Goal: Information Seeking & Learning: Learn about a topic

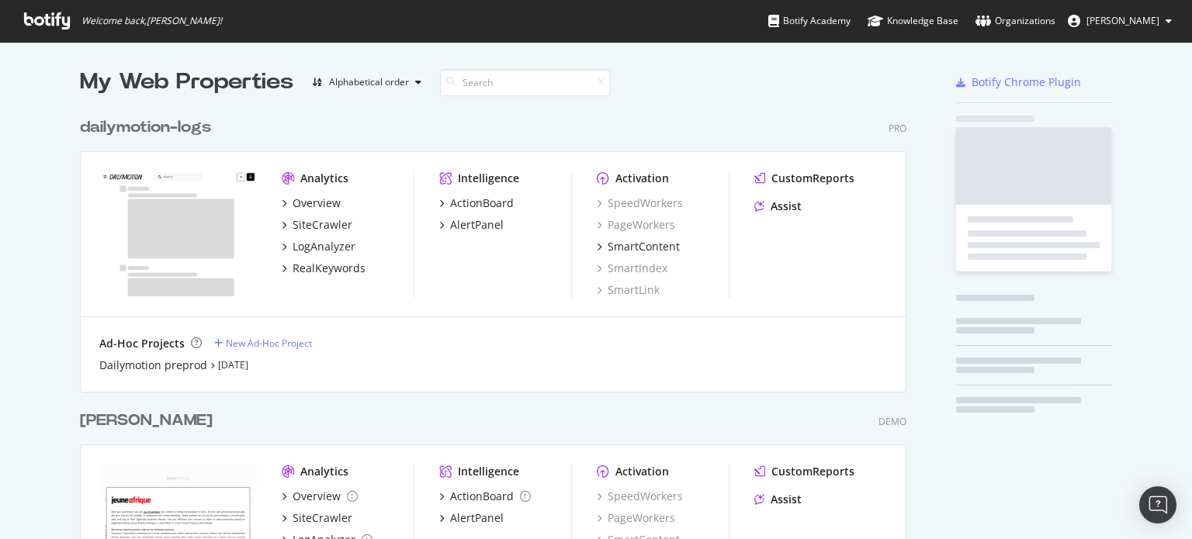
scroll to position [552, 826]
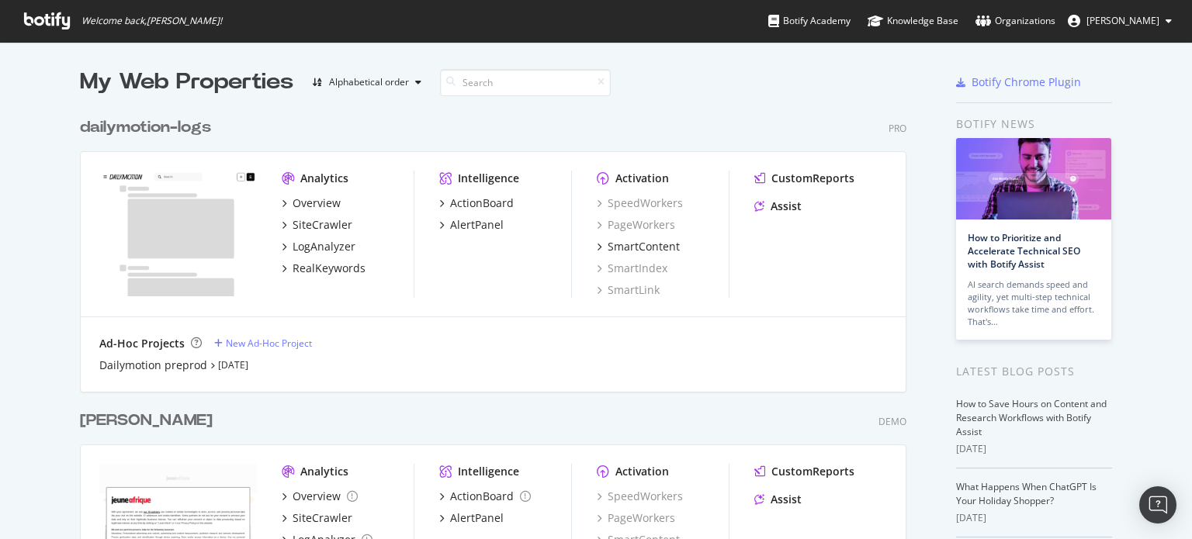
click at [88, 421] on div "[PERSON_NAME]" at bounding box center [146, 421] width 133 height 23
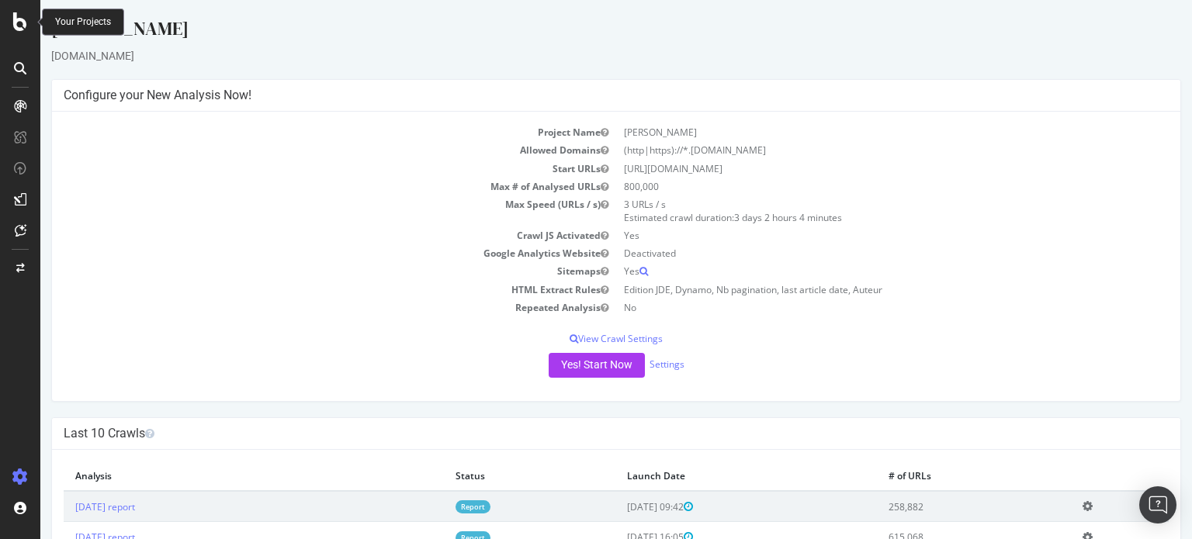
click at [19, 20] on icon at bounding box center [20, 21] width 14 height 19
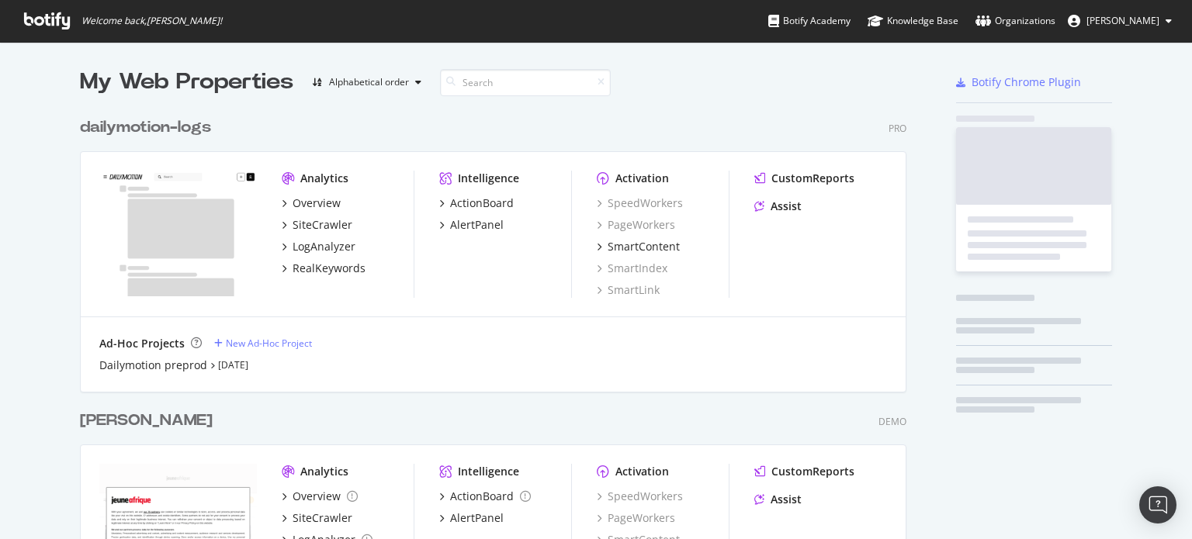
scroll to position [528, 1168]
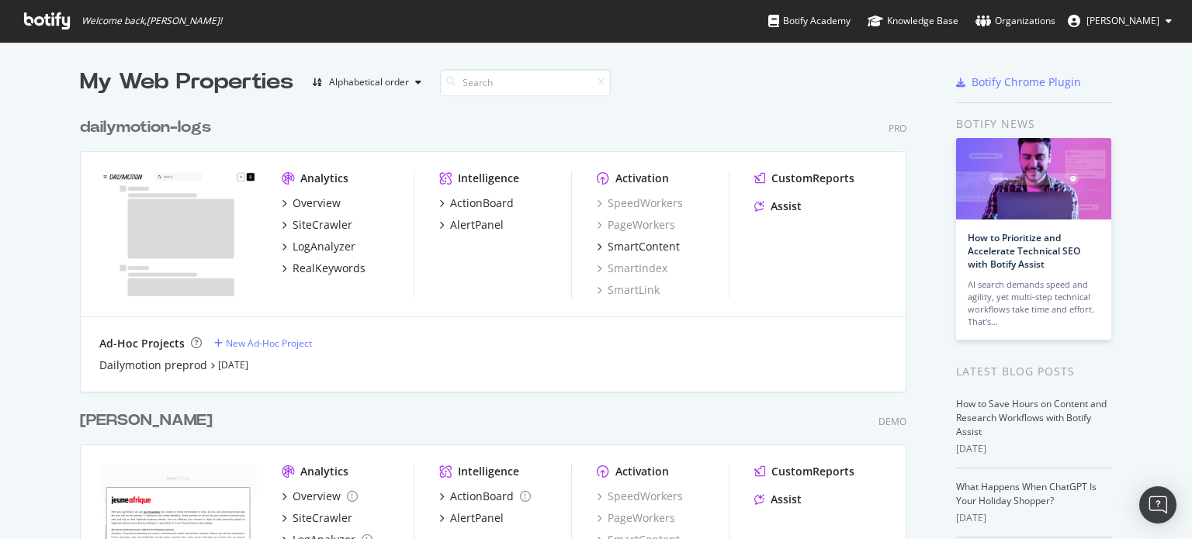
click at [150, 128] on div "dailymotion-logs" at bounding box center [145, 127] width 131 height 23
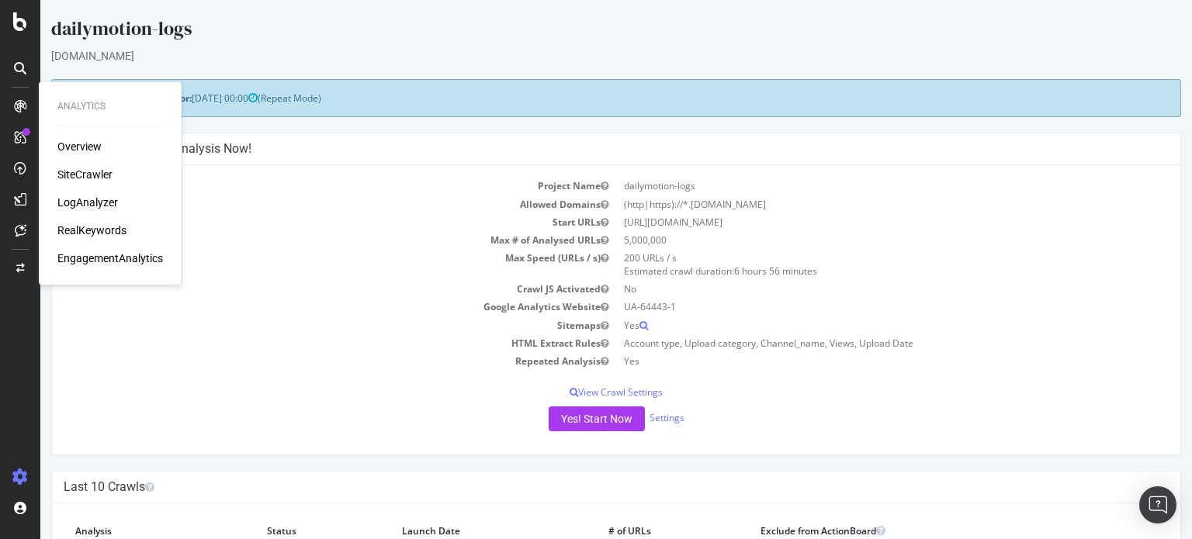
click at [101, 202] on div "LogAnalyzer" at bounding box center [87, 203] width 61 height 16
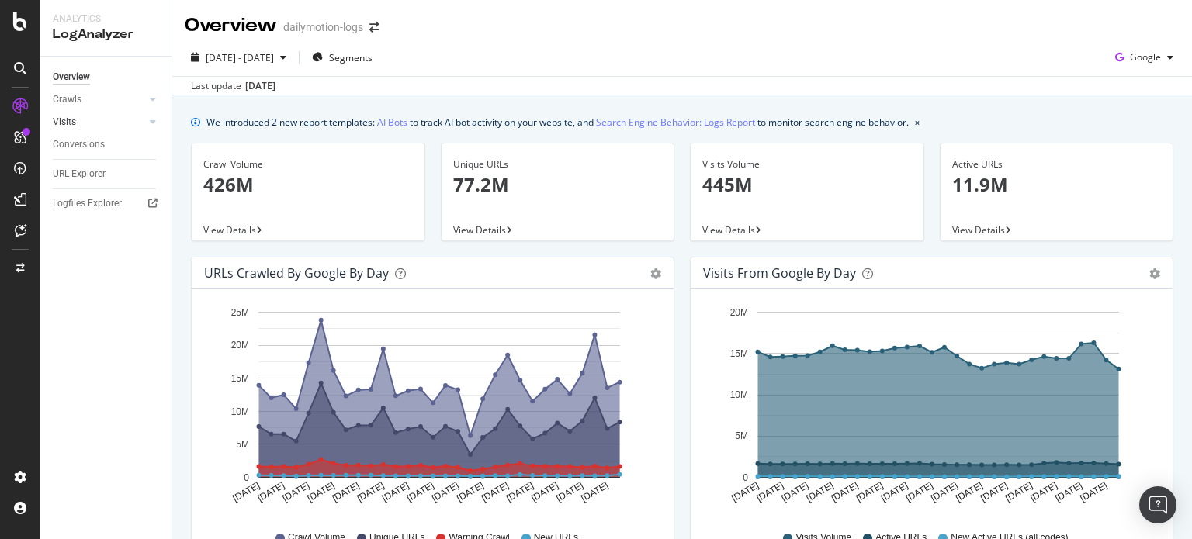
click at [144, 123] on div at bounding box center [138, 122] width 16 height 16
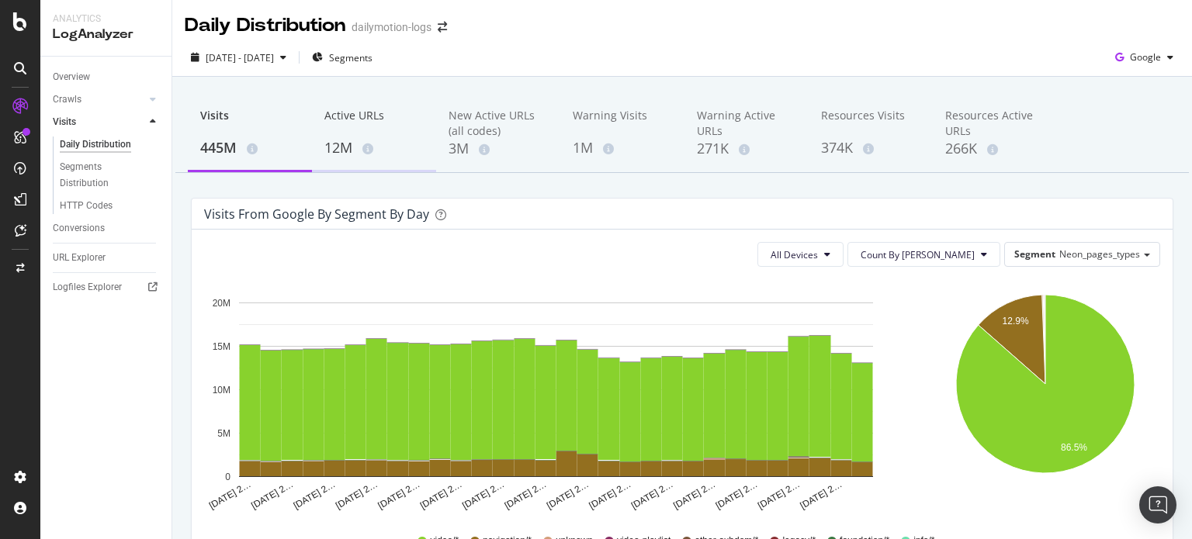
click at [341, 132] on div "Active URLs" at bounding box center [373, 122] width 99 height 29
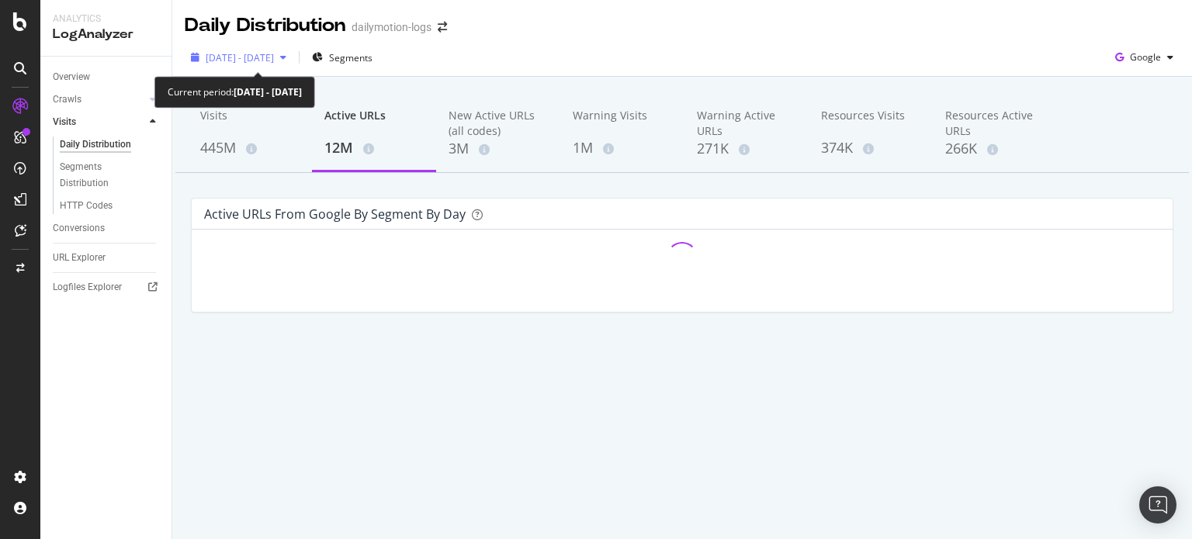
click at [293, 57] on div "button" at bounding box center [283, 57] width 19 height 9
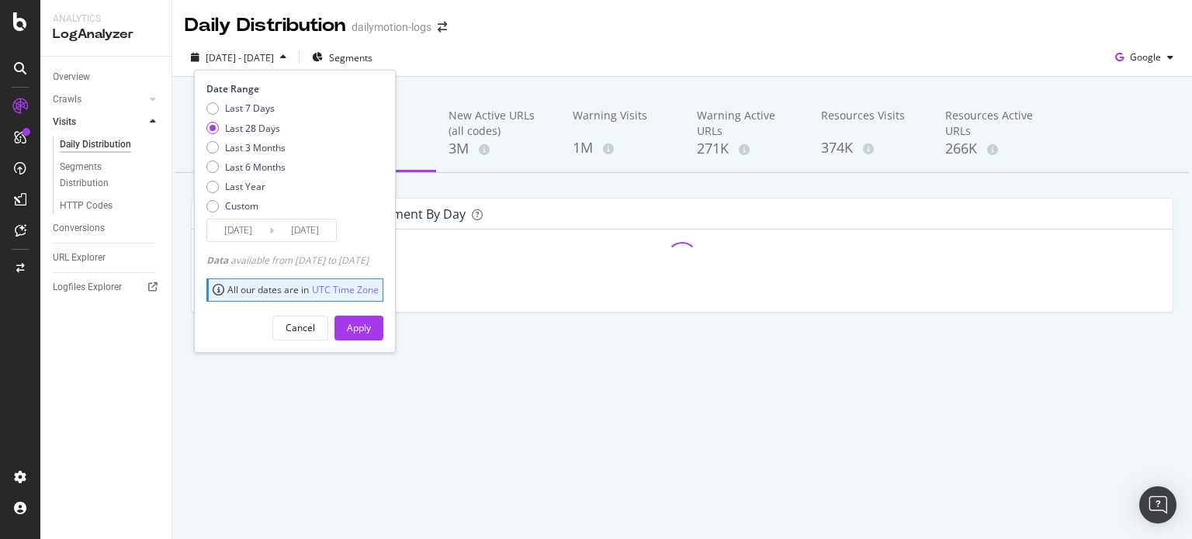
click at [293, 57] on div "button" at bounding box center [283, 57] width 19 height 9
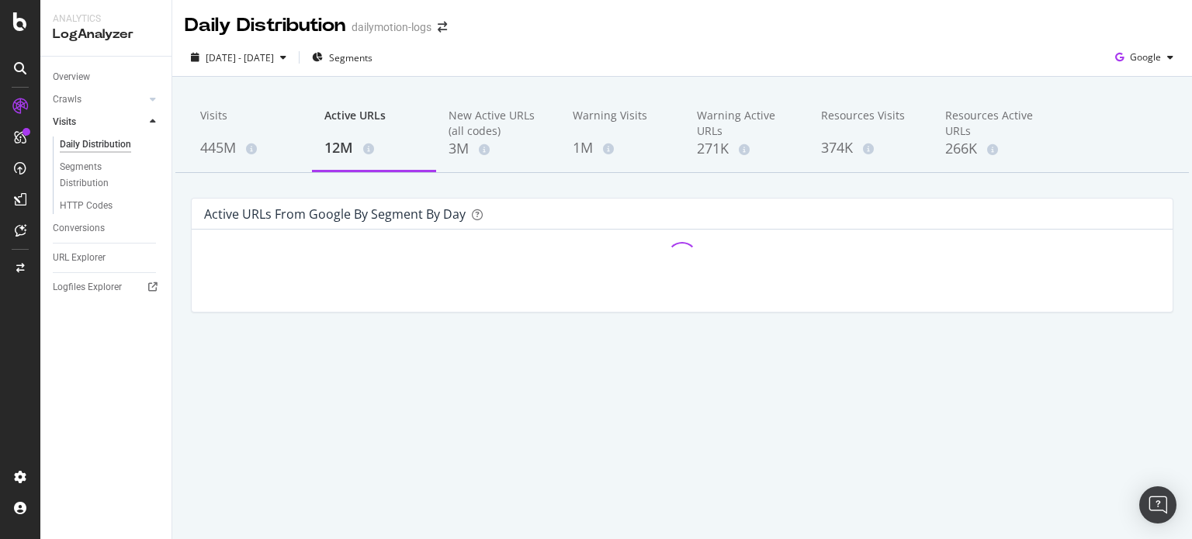
click at [426, 57] on div "[DATE] - [DATE] Segments Google" at bounding box center [682, 60] width 1020 height 31
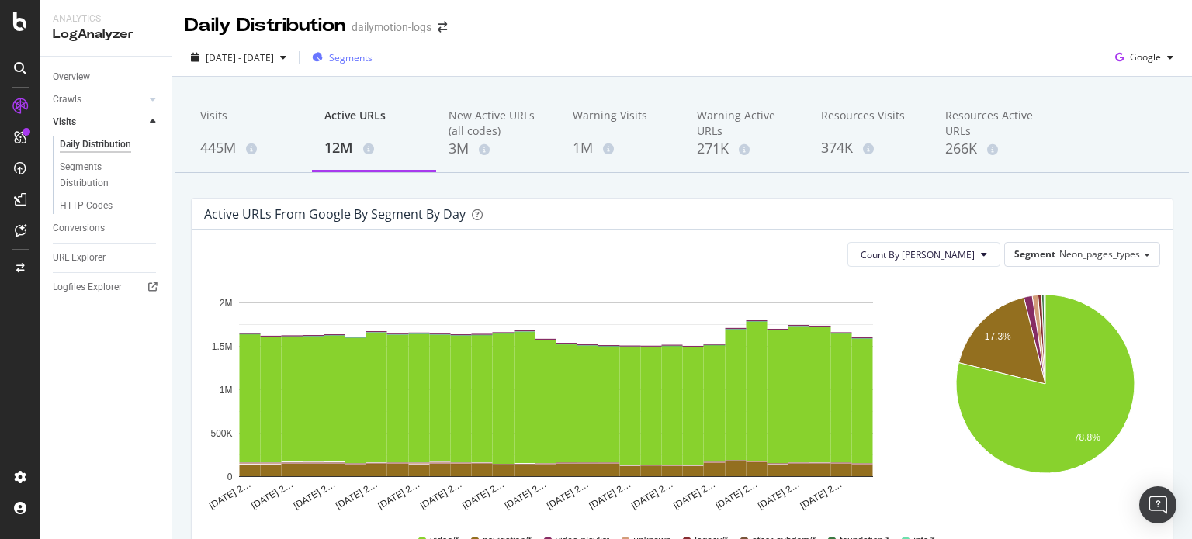
click at [372, 58] on span "Segments" at bounding box center [350, 57] width 43 height 13
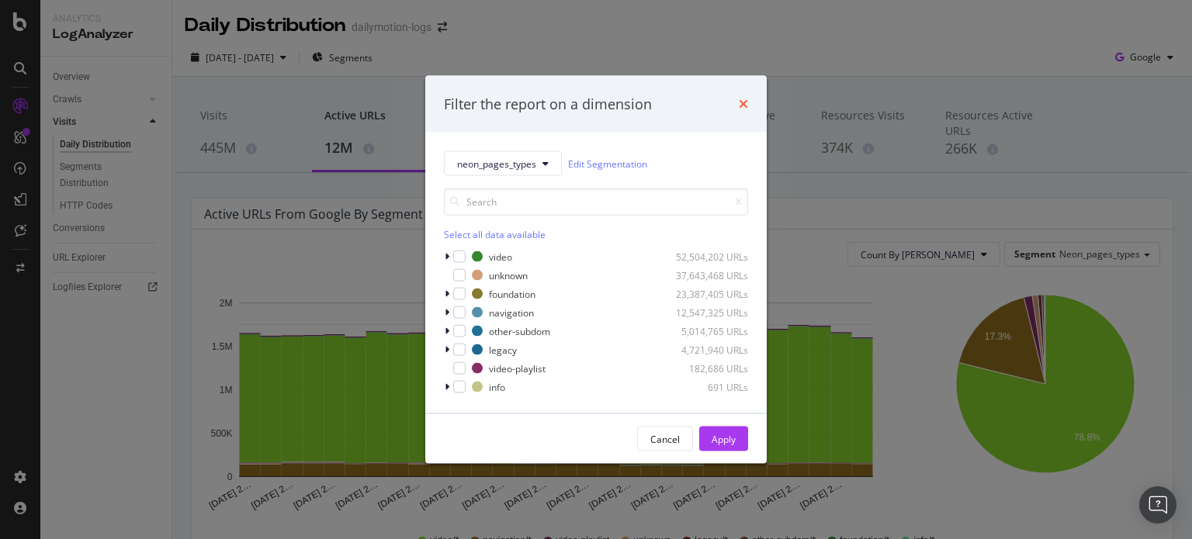
click at [745, 99] on icon "times" at bounding box center [743, 104] width 9 height 12
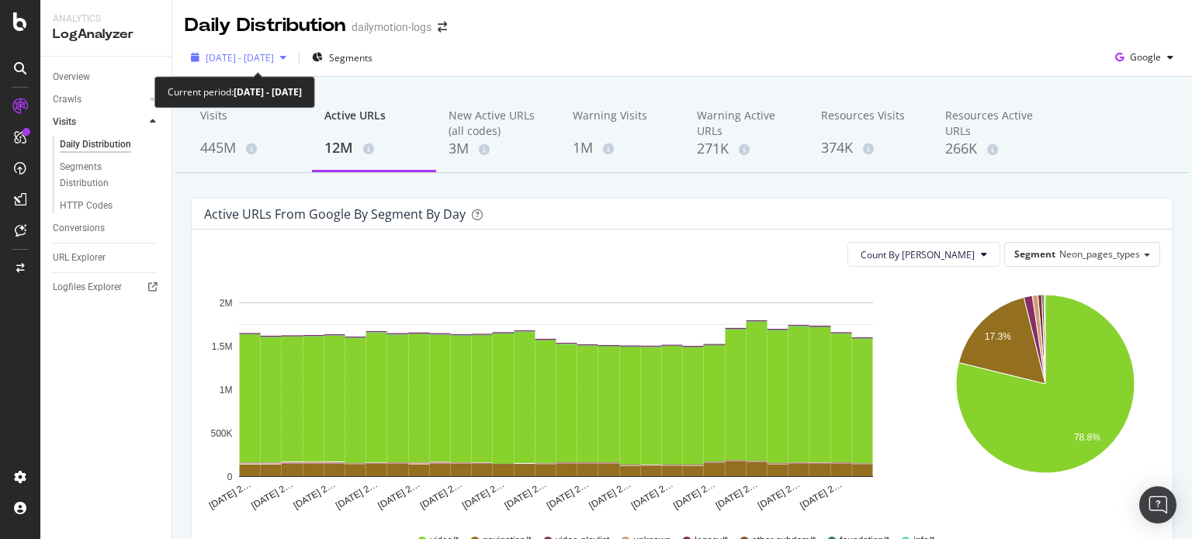
click at [274, 63] on span "[DATE] - [DATE]" at bounding box center [240, 57] width 68 height 13
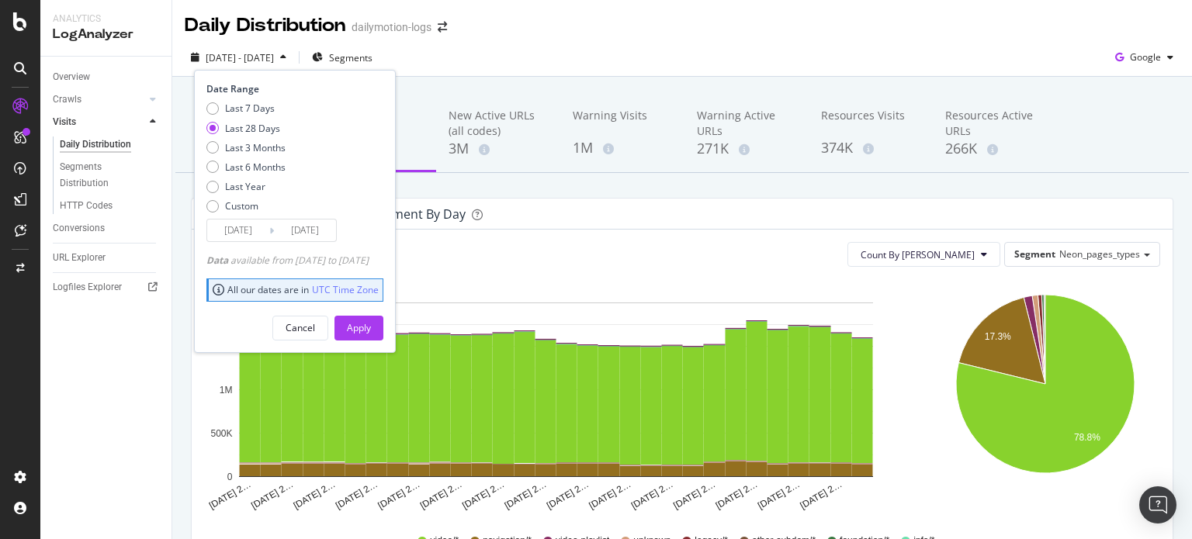
click at [245, 230] on input "[DATE]" at bounding box center [238, 231] width 62 height 22
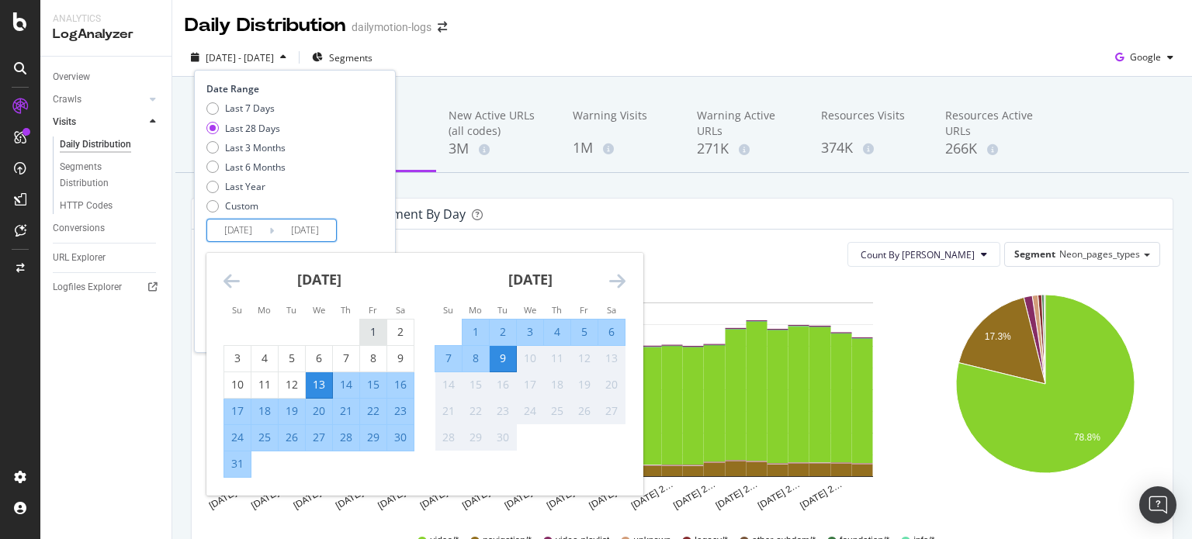
click at [373, 328] on div "1" at bounding box center [373, 332] width 26 height 16
type input "[DATE]"
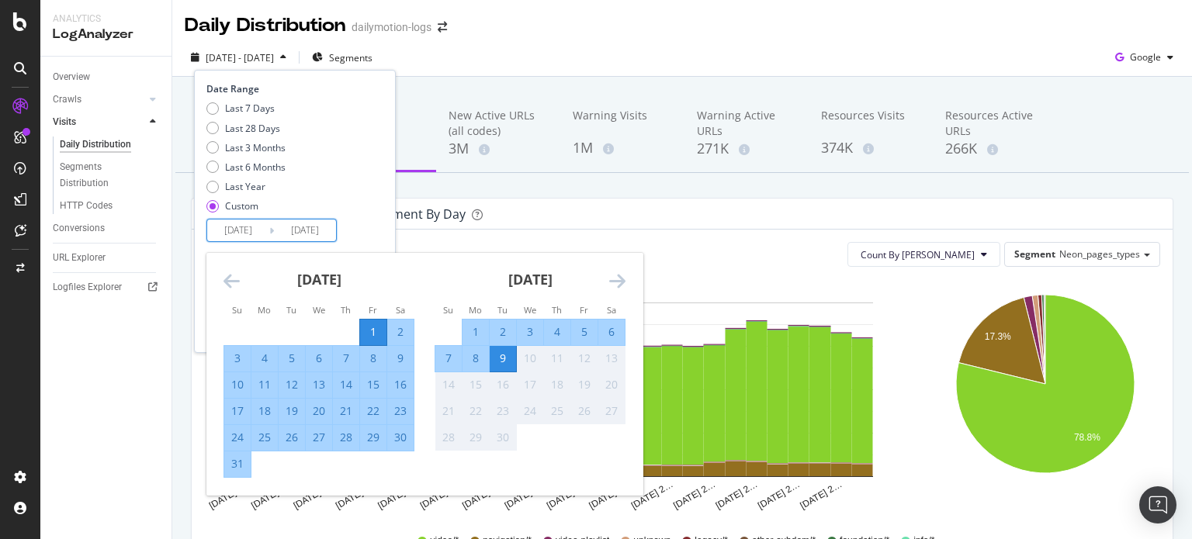
click at [235, 467] on div "31" at bounding box center [237, 464] width 26 height 16
type input "[DATE]"
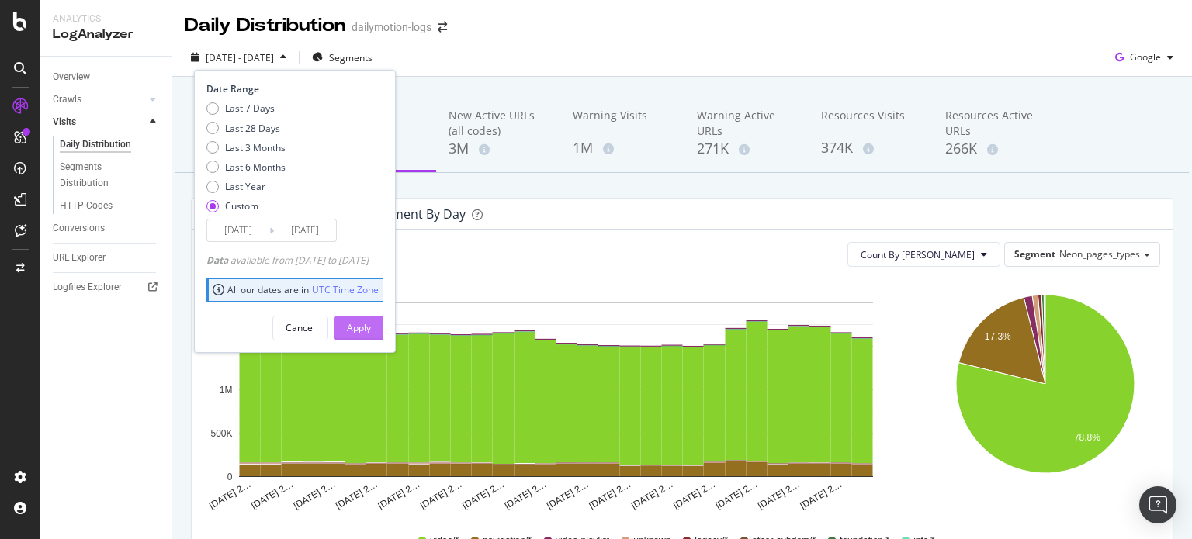
click at [371, 324] on div "Apply" at bounding box center [359, 327] width 24 height 13
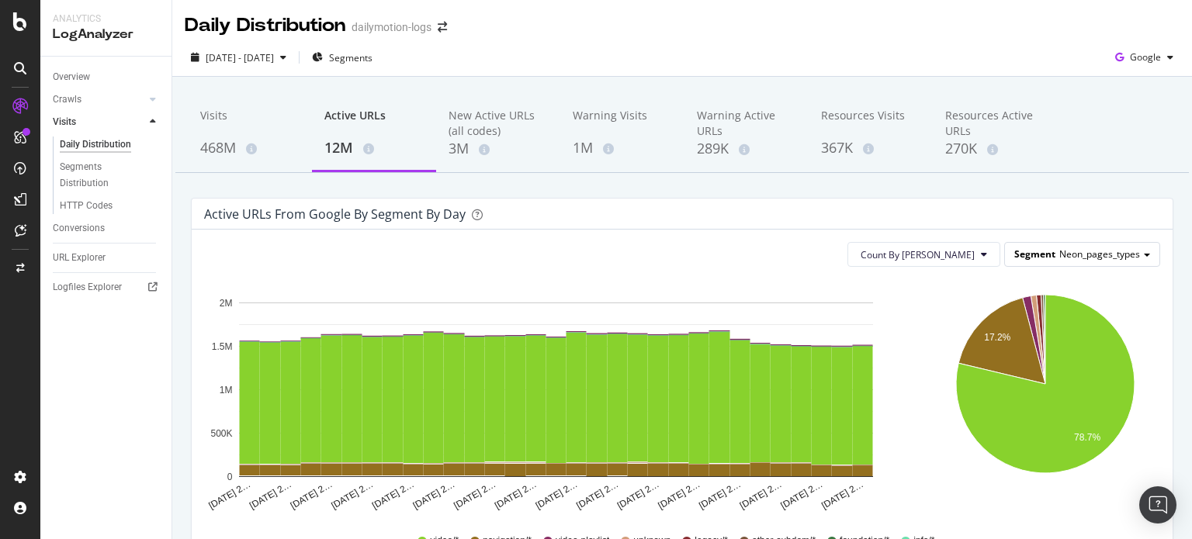
click at [1063, 255] on span "Neon_pages_types" at bounding box center [1099, 254] width 81 height 13
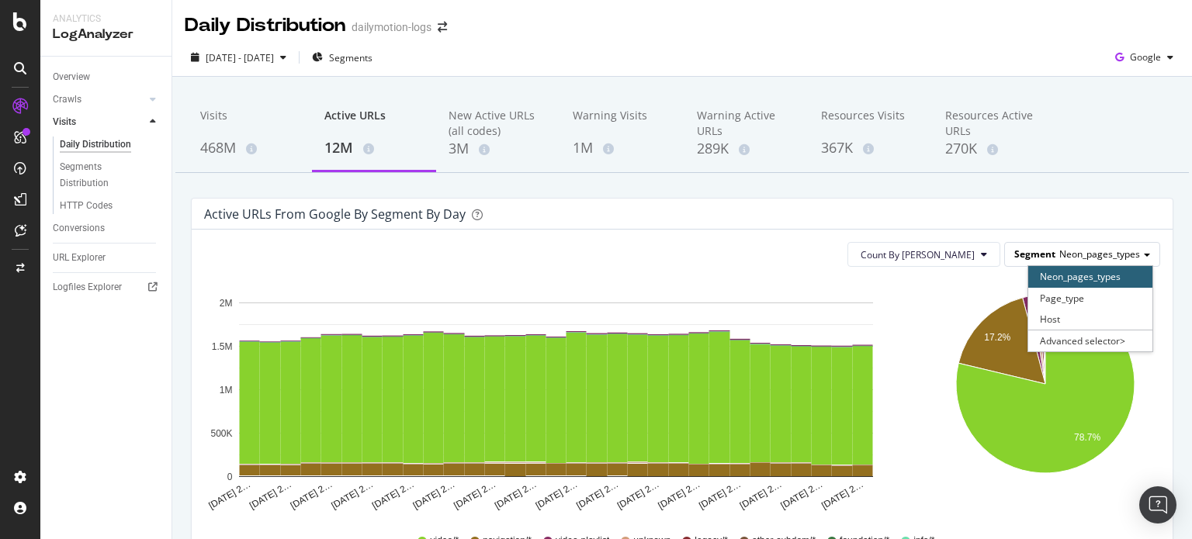
click at [1063, 255] on span "Neon_pages_types" at bounding box center [1099, 254] width 81 height 13
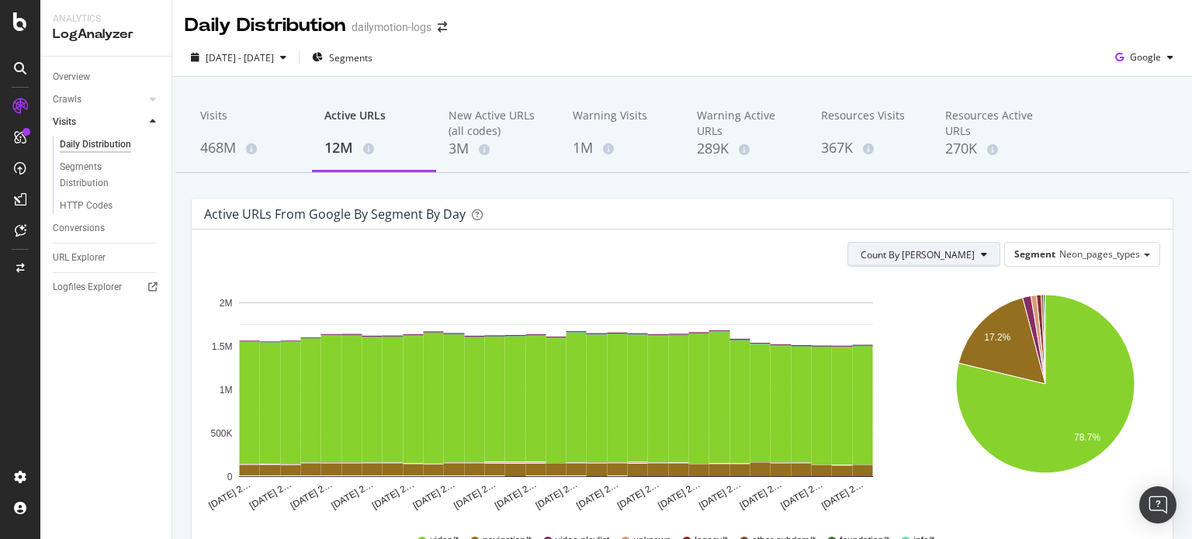
click at [961, 251] on span "Count By [PERSON_NAME]" at bounding box center [917, 254] width 114 height 13
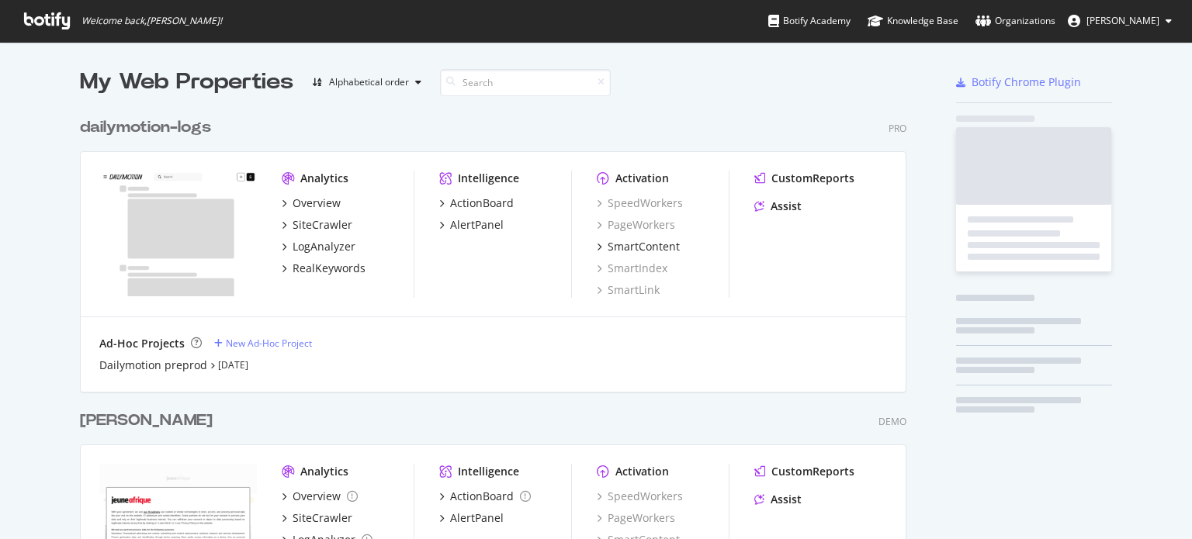
scroll to position [528, 1168]
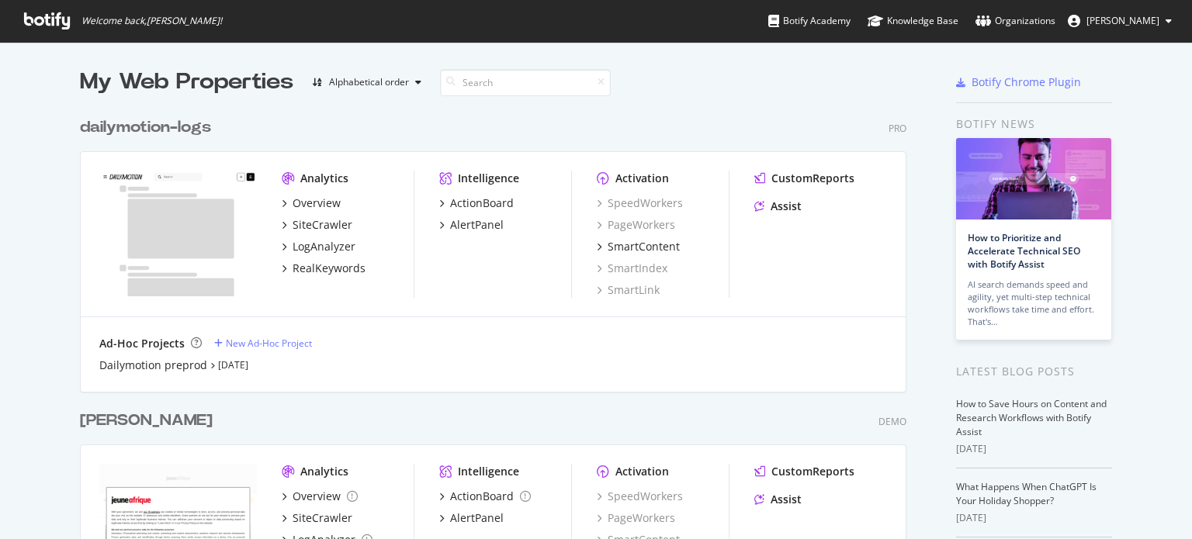
click at [137, 134] on div "dailymotion-logs" at bounding box center [145, 127] width 131 height 23
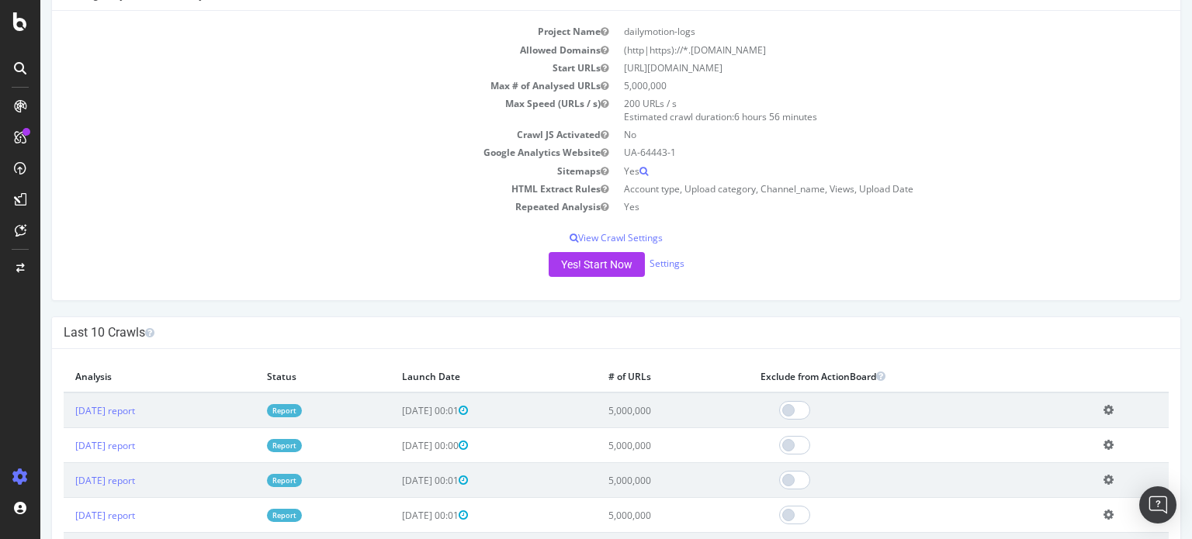
scroll to position [233, 0]
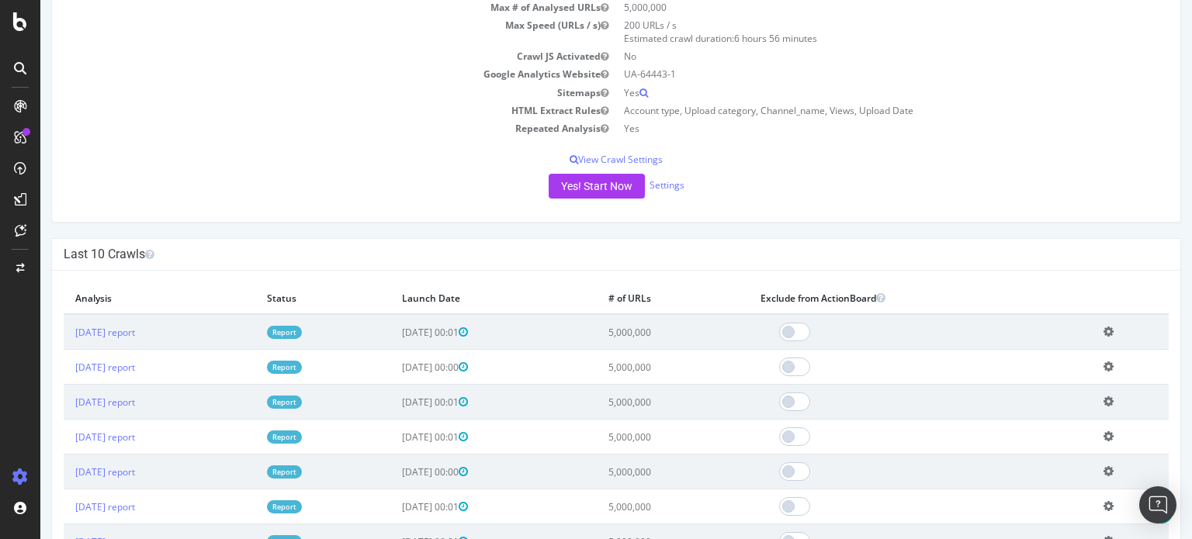
click at [302, 403] on link "Report" at bounding box center [284, 402] width 35 height 13
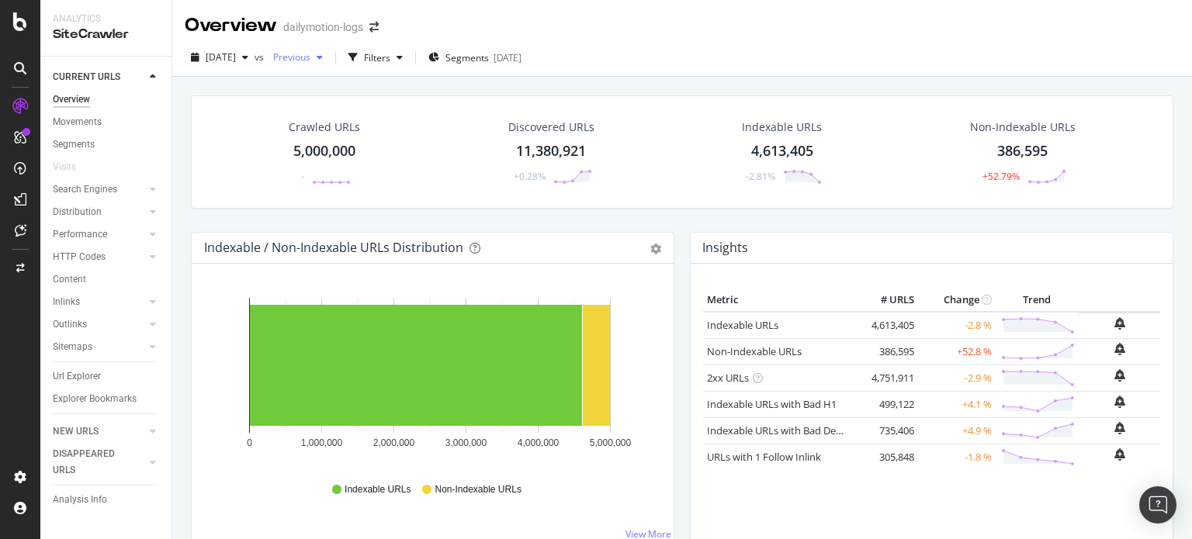
click at [310, 60] on span "Previous" at bounding box center [288, 56] width 43 height 13
click at [236, 57] on span "2025 Jun. 29th" at bounding box center [221, 56] width 30 height 13
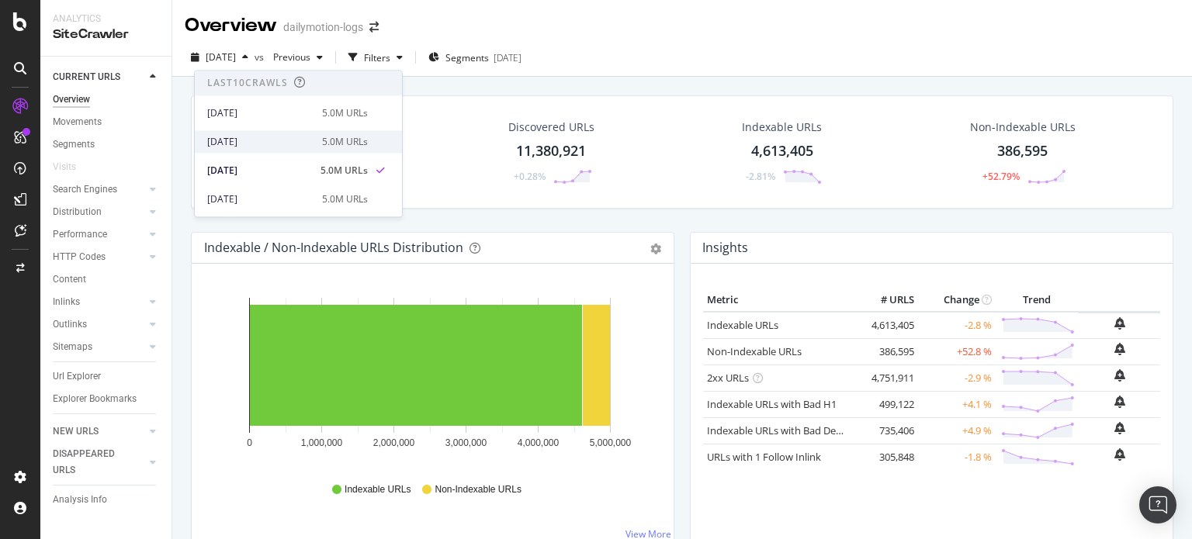
click at [266, 141] on div "2025 Jul. 30th" at bounding box center [260, 142] width 106 height 14
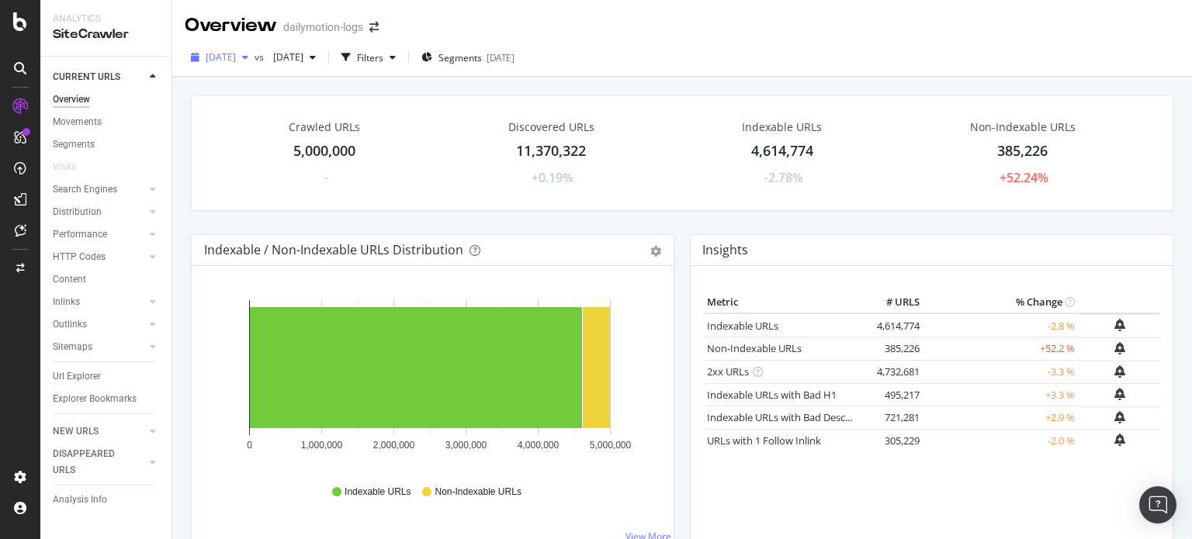
click at [236, 57] on span "2025 Jul. 30th" at bounding box center [221, 56] width 30 height 13
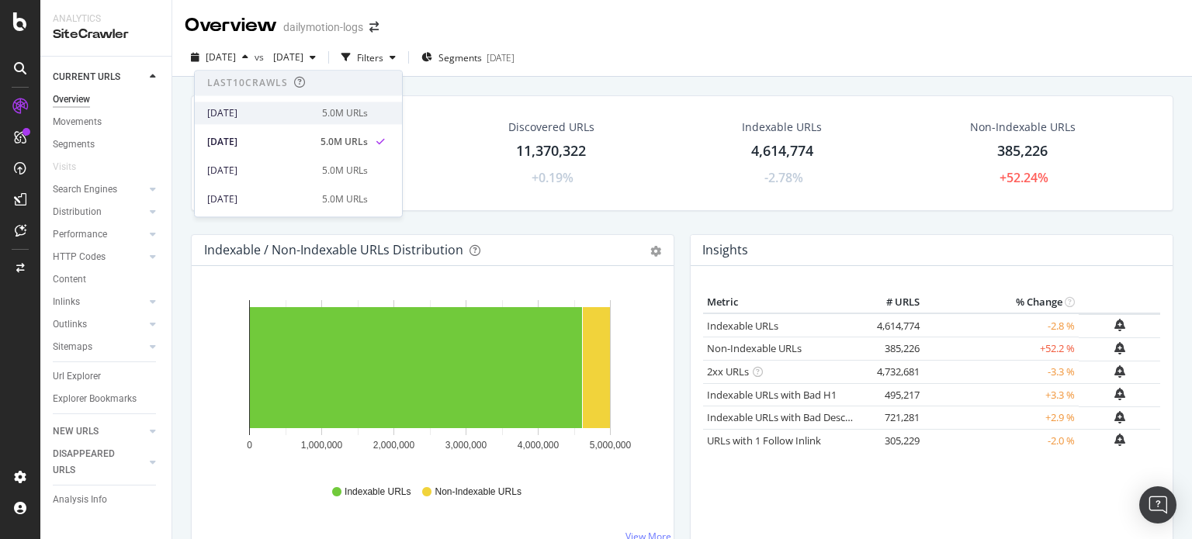
click at [261, 117] on div "2025 Aug. 30th" at bounding box center [260, 113] width 106 height 14
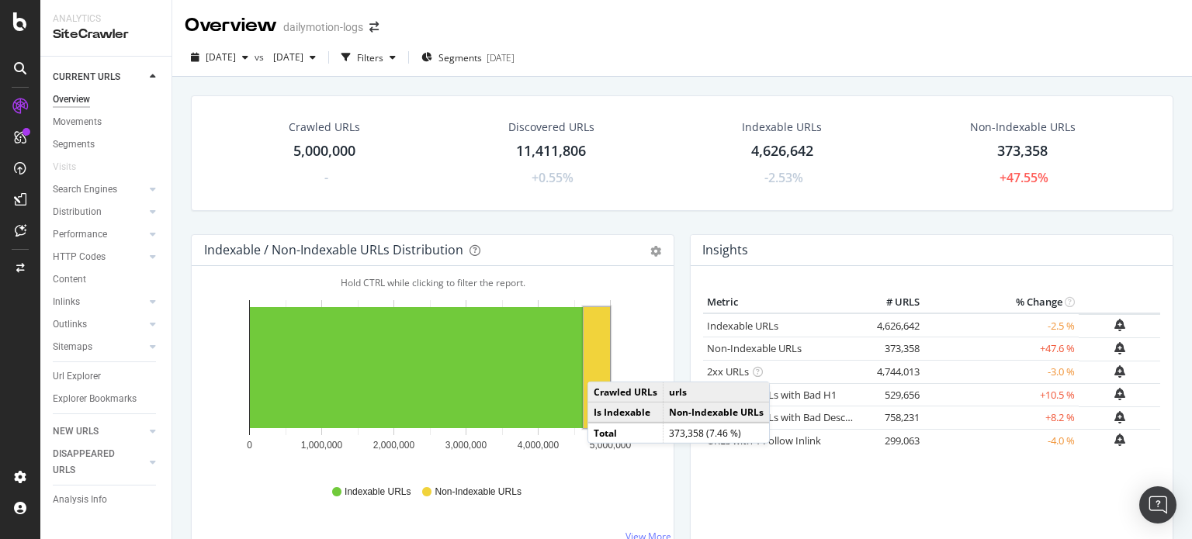
click at [603, 365] on rect "A chart." at bounding box center [596, 367] width 26 height 121
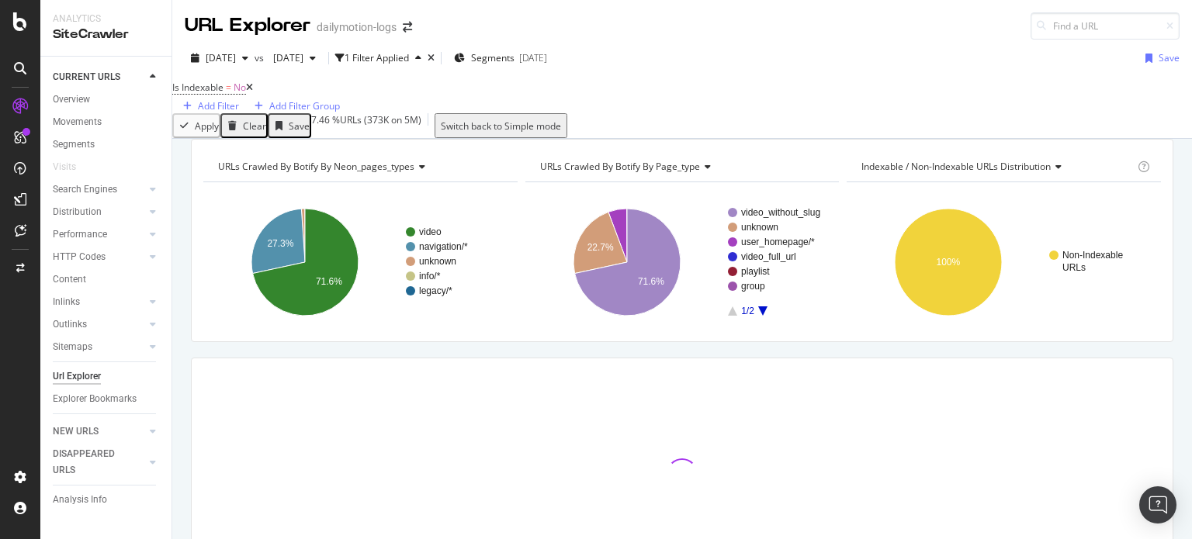
click at [961, 173] on span "Indexable / Non-Indexable URLs distribution" at bounding box center [955, 166] width 189 height 13
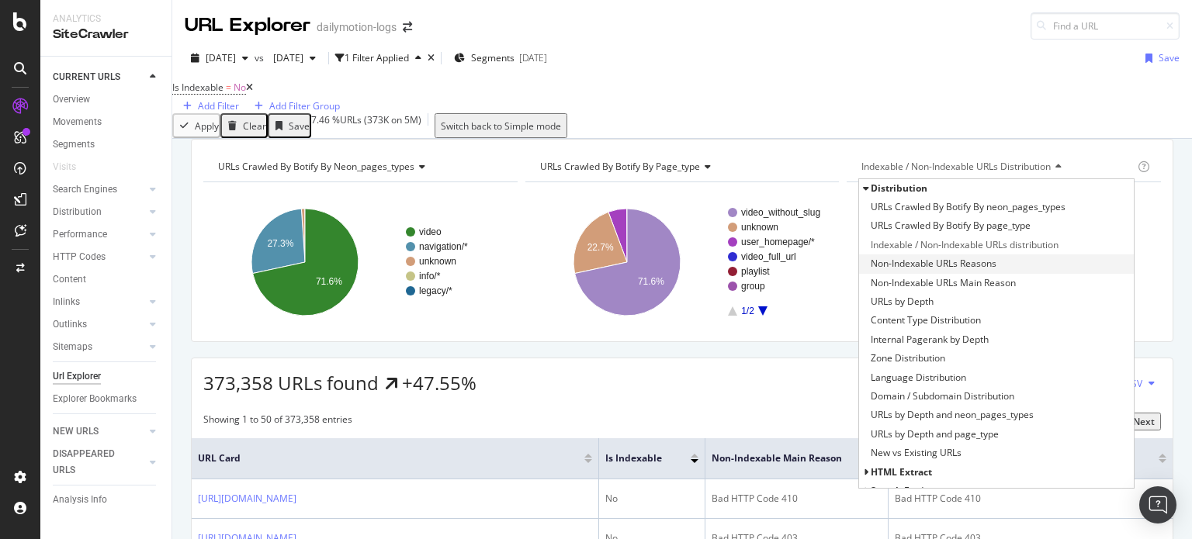
click at [971, 272] on span "Non-Indexable URLs Reasons" at bounding box center [934, 264] width 126 height 16
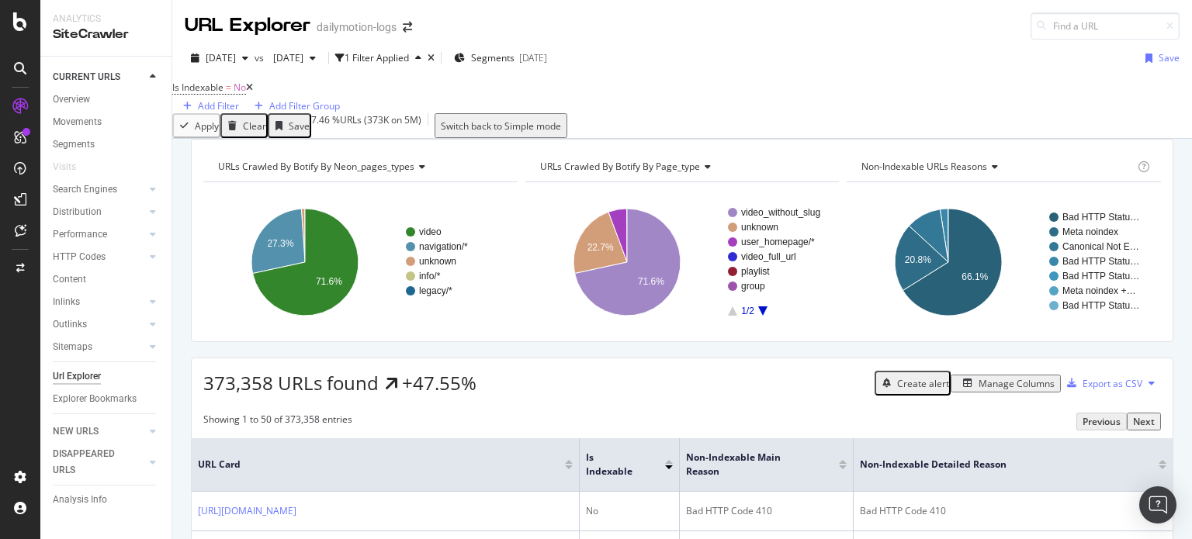
click at [935, 173] on span "Non-Indexable URLs Reasons" at bounding box center [924, 166] width 126 height 13
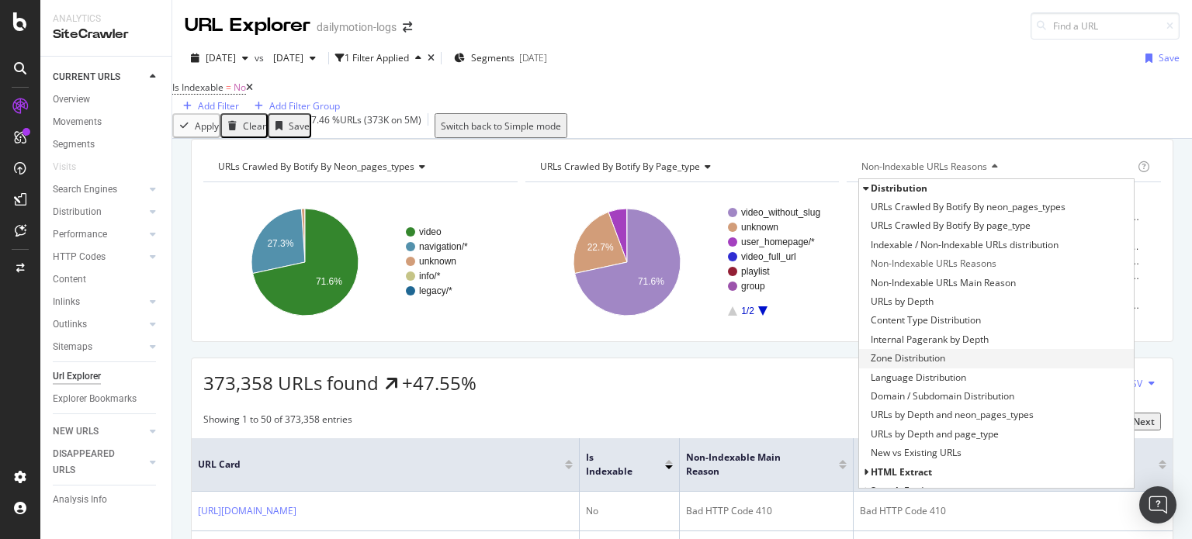
scroll to position [164, 0]
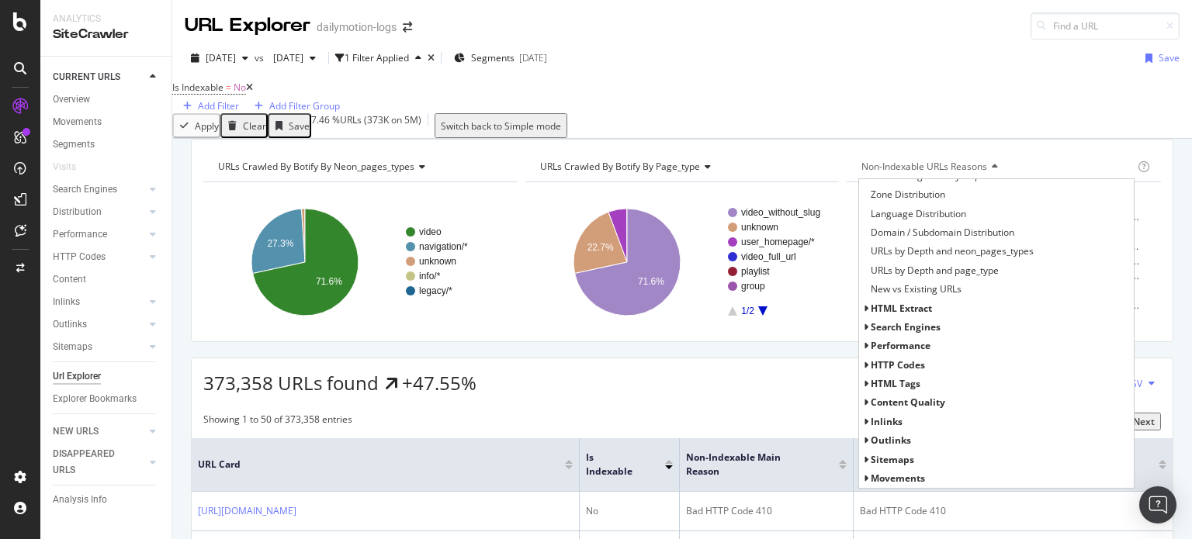
click at [894, 372] on span "HTTP Codes" at bounding box center [898, 364] width 54 height 13
click at [962, 392] on span "HTTP Status Codes Distribution" at bounding box center [938, 384] width 135 height 16
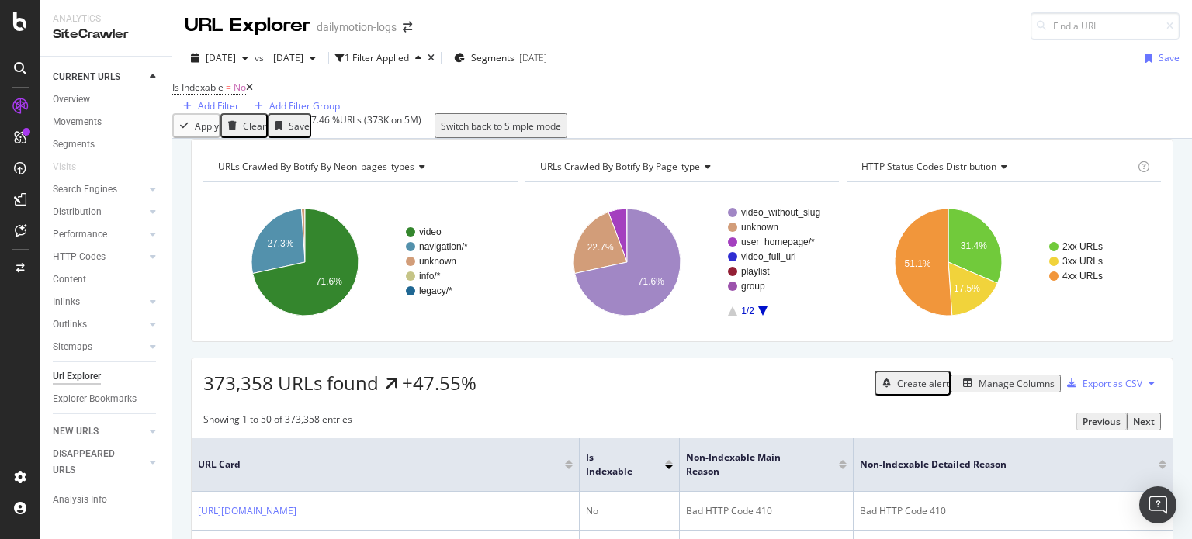
click at [984, 173] on span "HTTP Status Codes Distribution" at bounding box center [928, 166] width 135 height 13
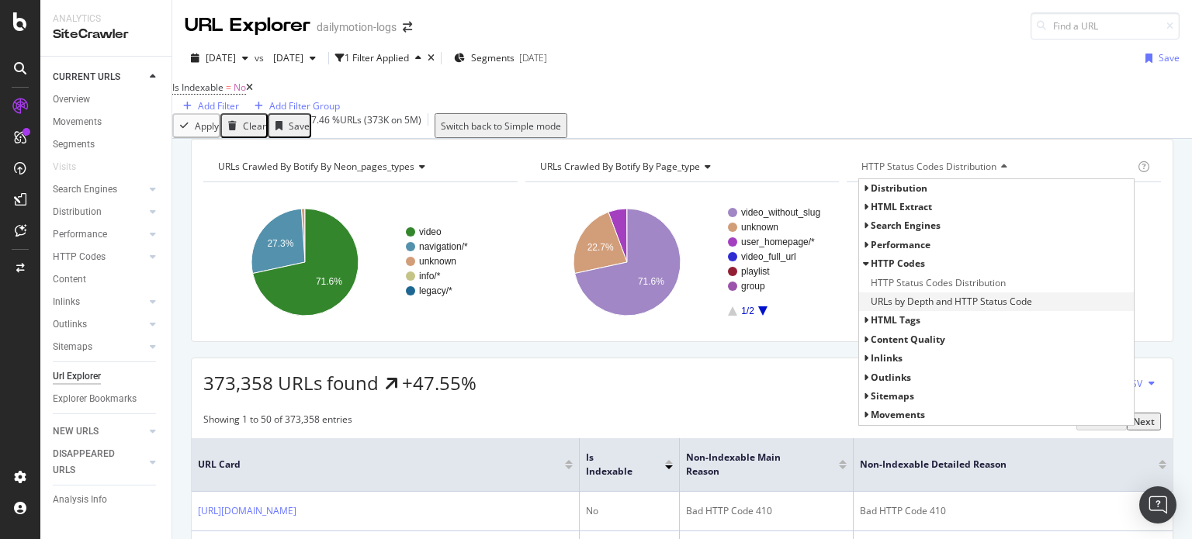
click at [944, 310] on span "URLs by Depth and HTTP Status Code" at bounding box center [951, 302] width 161 height 16
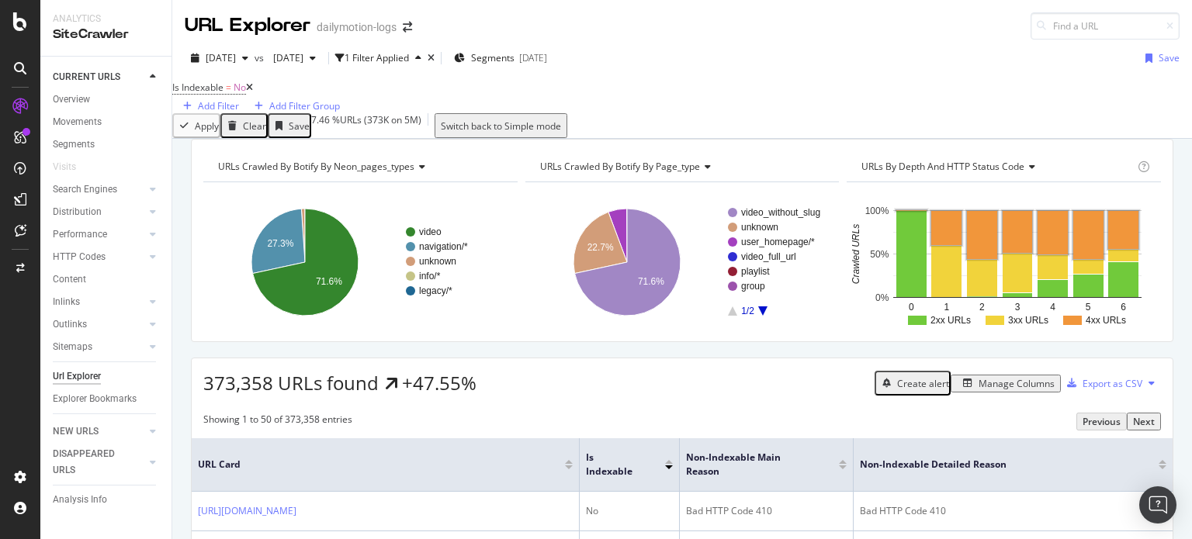
click at [1069, 325] on rect "A chart." at bounding box center [1072, 320] width 19 height 9
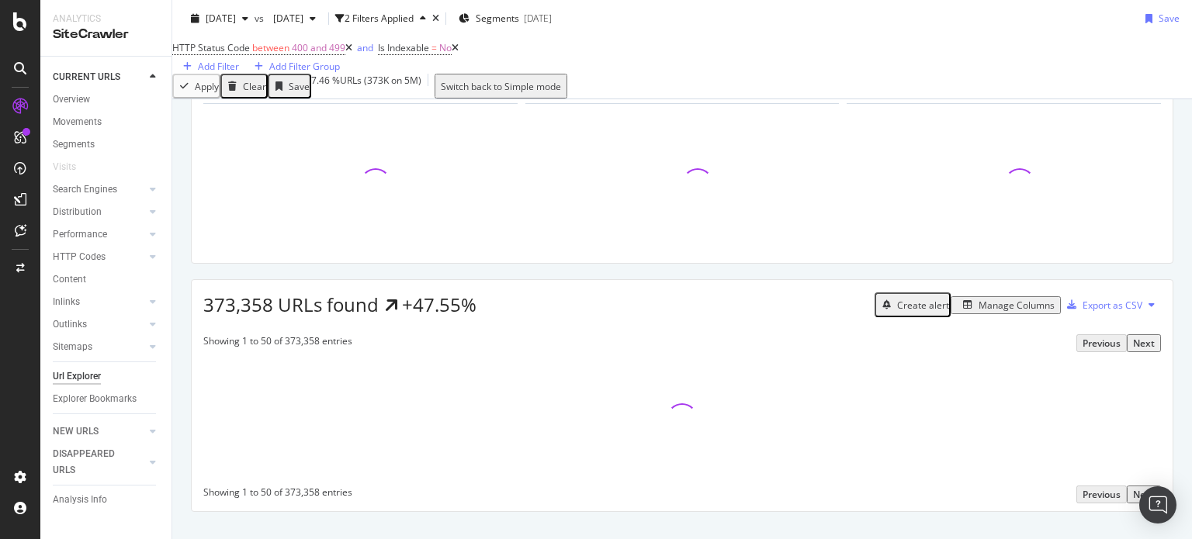
scroll to position [135, 0]
